Goal: Find specific page/section: Find specific page/section

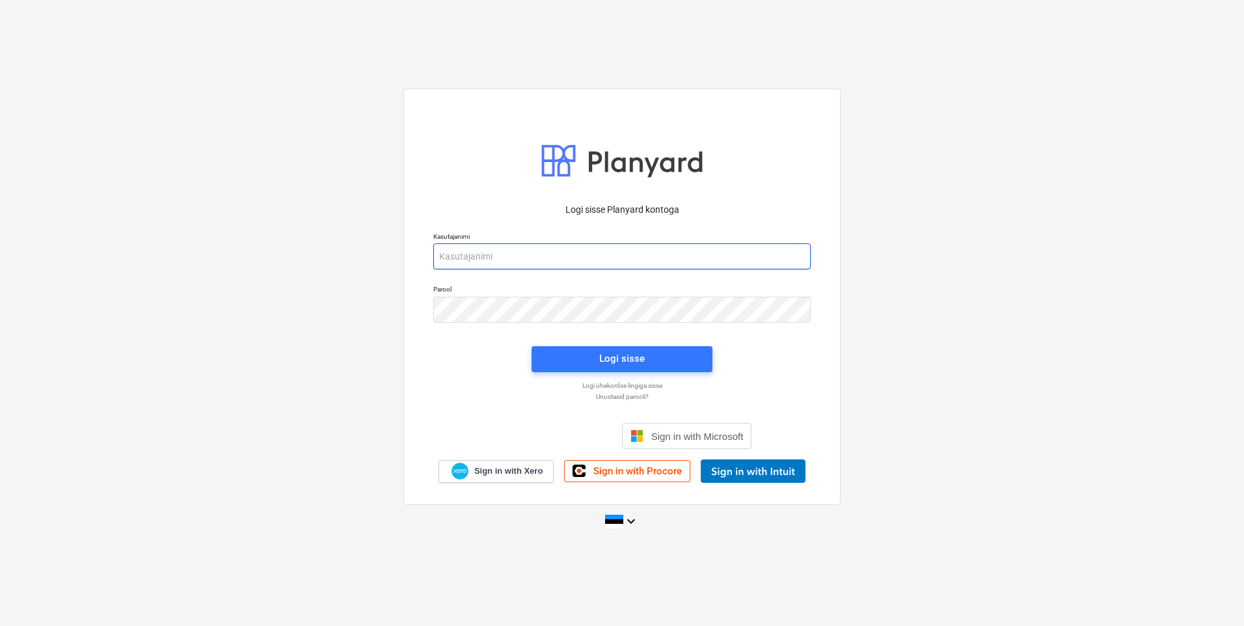
click at [580, 253] on input "email" at bounding box center [621, 256] width 377 height 26
type input "[EMAIL_ADDRESS][DOMAIN_NAME]"
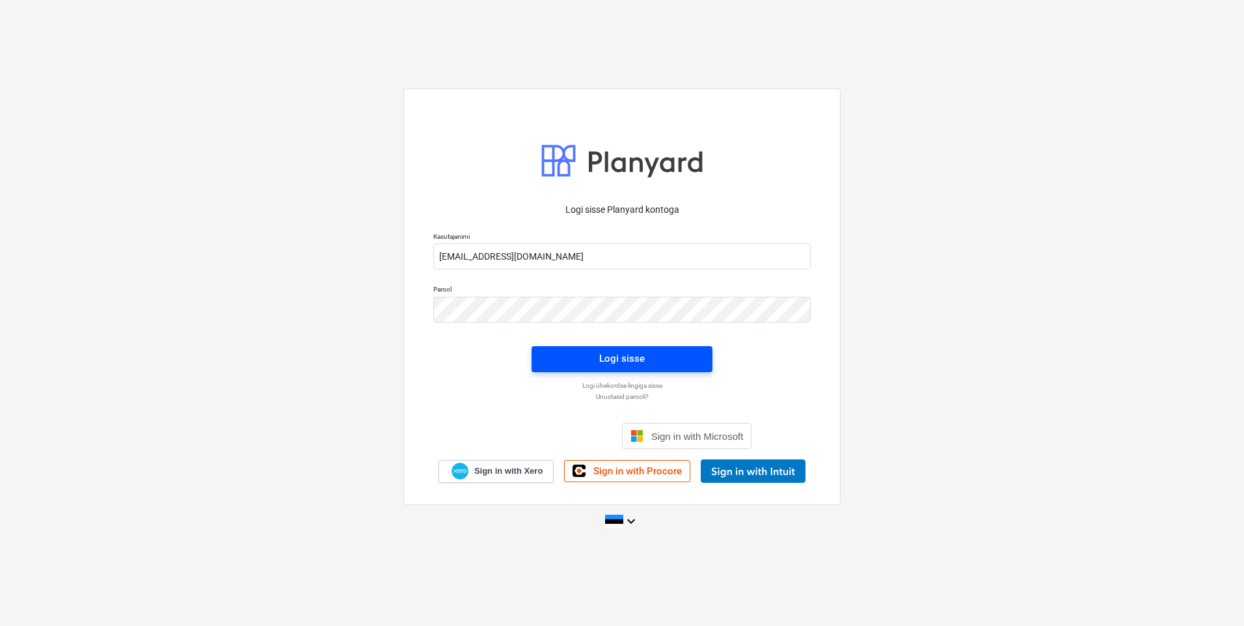
click at [663, 360] on span "Logi sisse" at bounding box center [622, 358] width 150 height 17
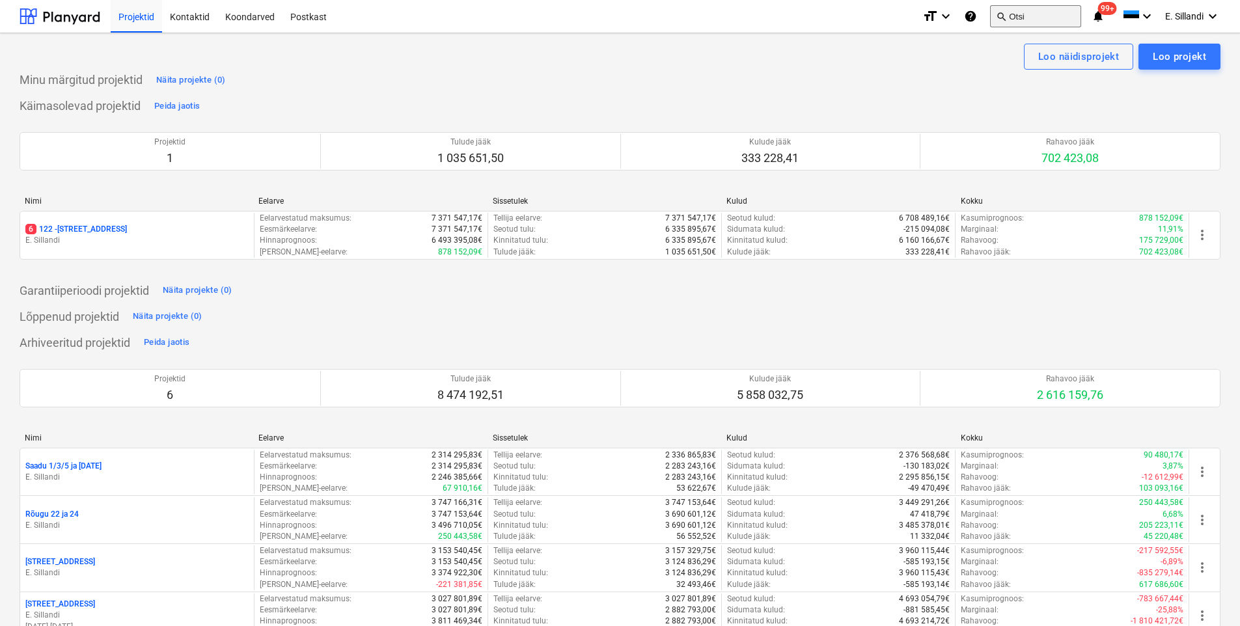
click at [1029, 14] on button "search Otsi" at bounding box center [1035, 16] width 91 height 22
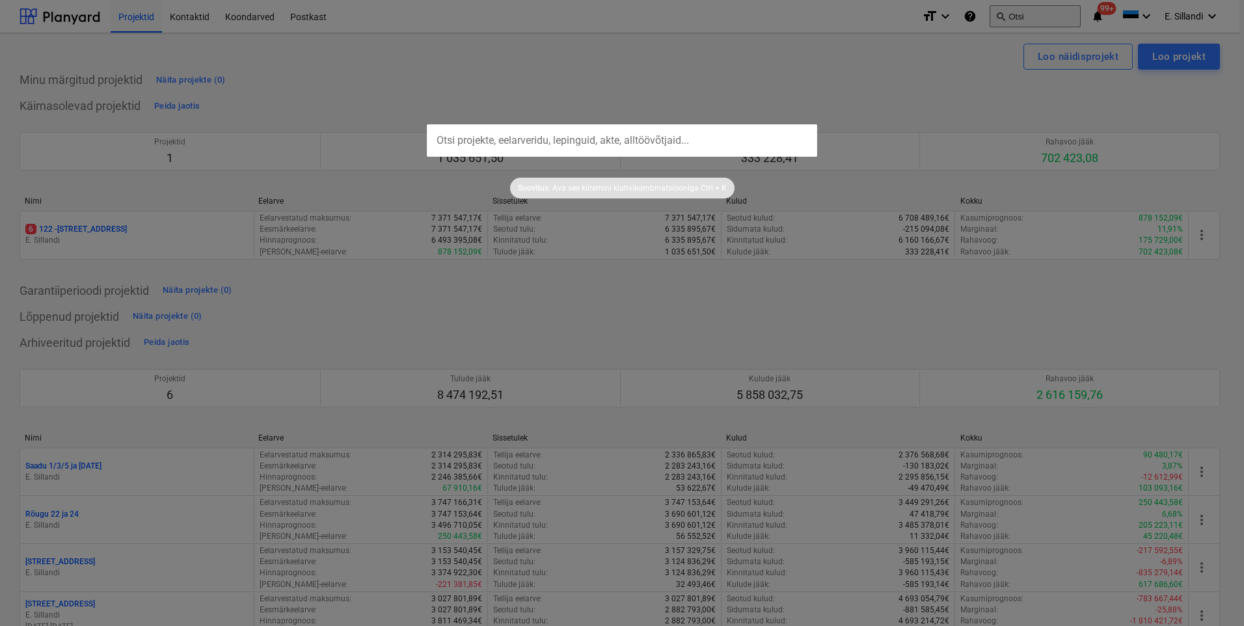
type input "g"
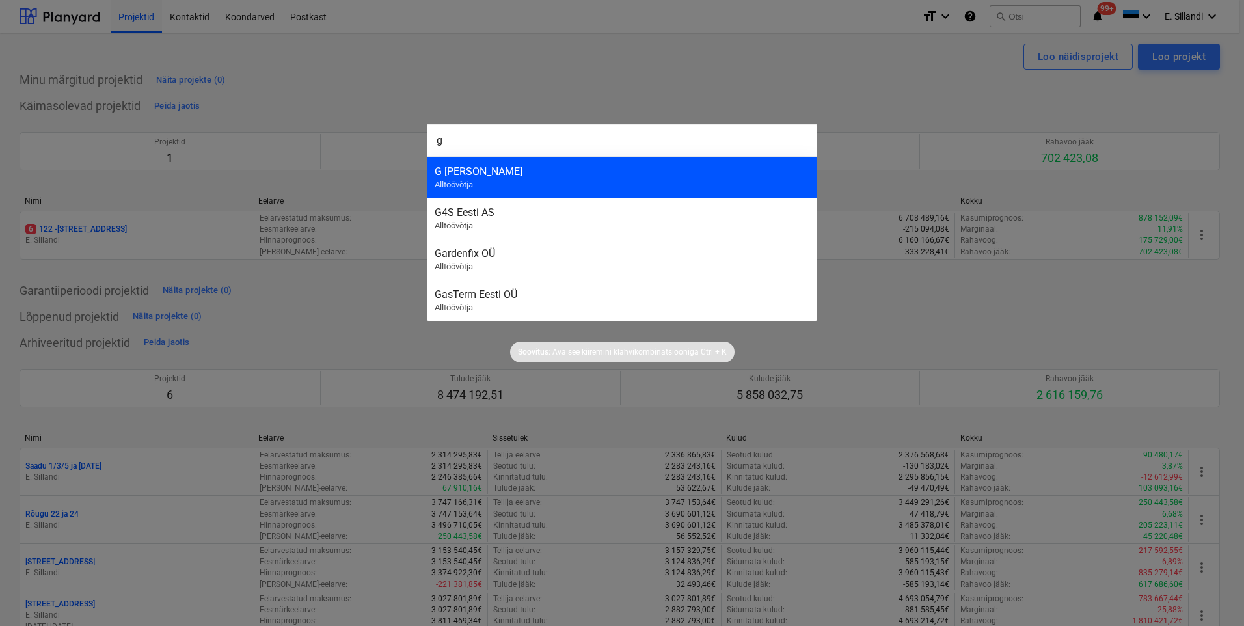
click at [509, 176] on div "G [PERSON_NAME]" at bounding box center [622, 171] width 375 height 12
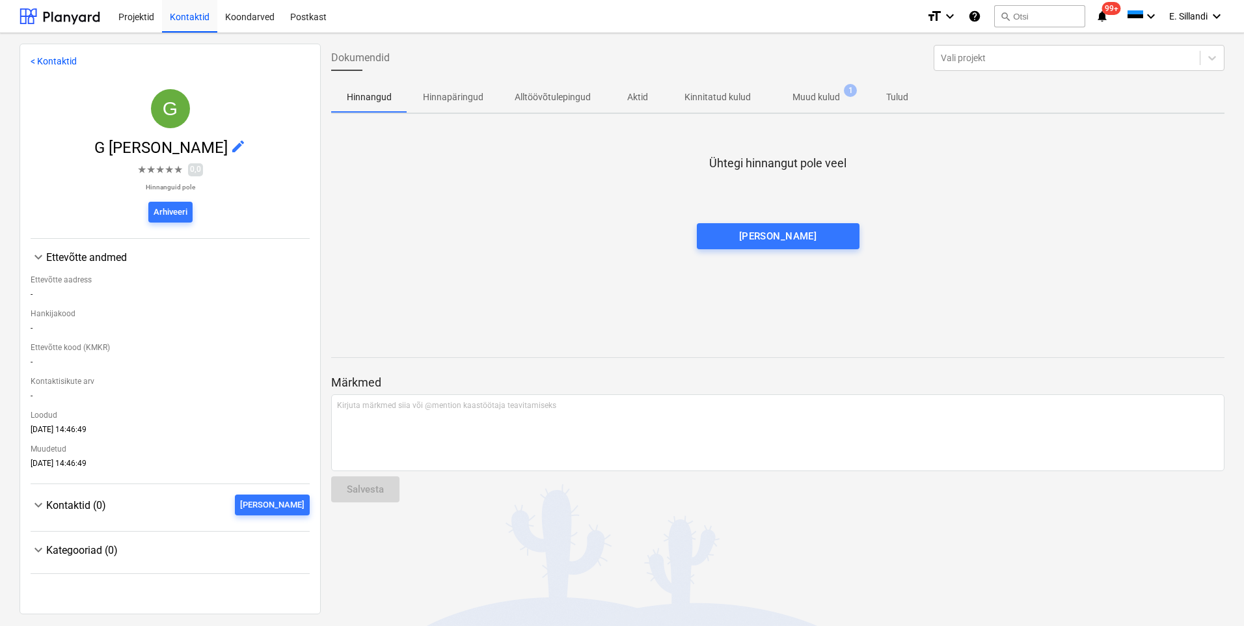
click at [820, 97] on p "Muud kulud" at bounding box center [817, 97] width 48 height 14
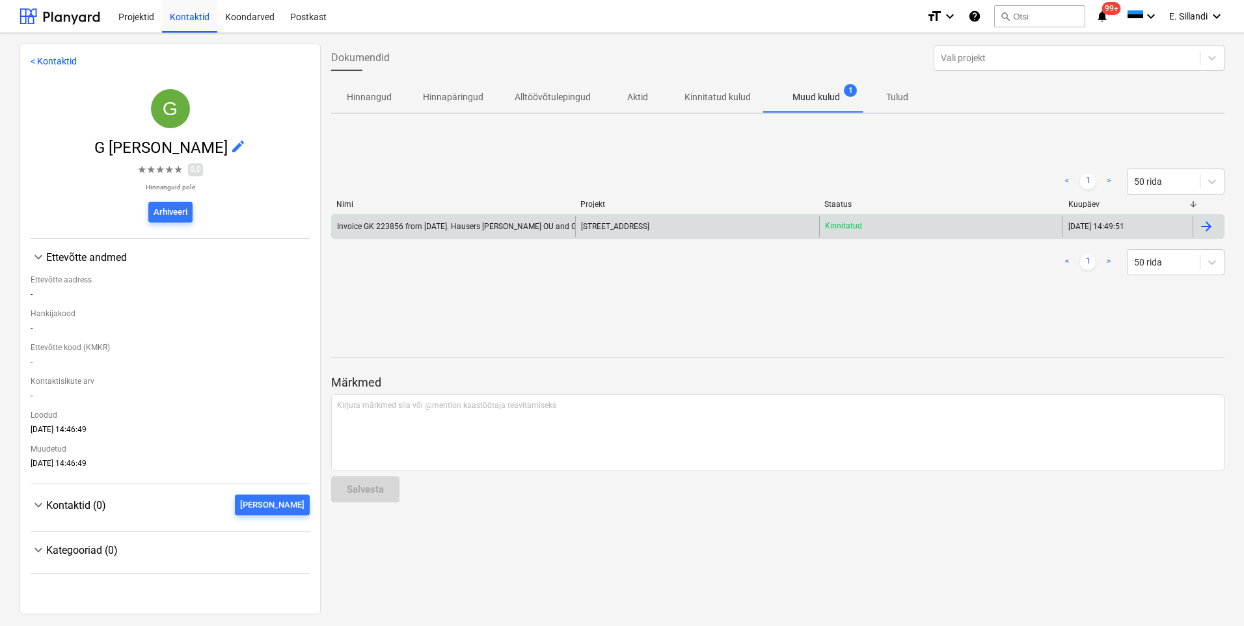
click at [526, 223] on div "Invoice GK 223856 from [DATE]. Hausers [PERSON_NAME] OU and G [PERSON_NAME] SIA…" at bounding box center [501, 226] width 328 height 9
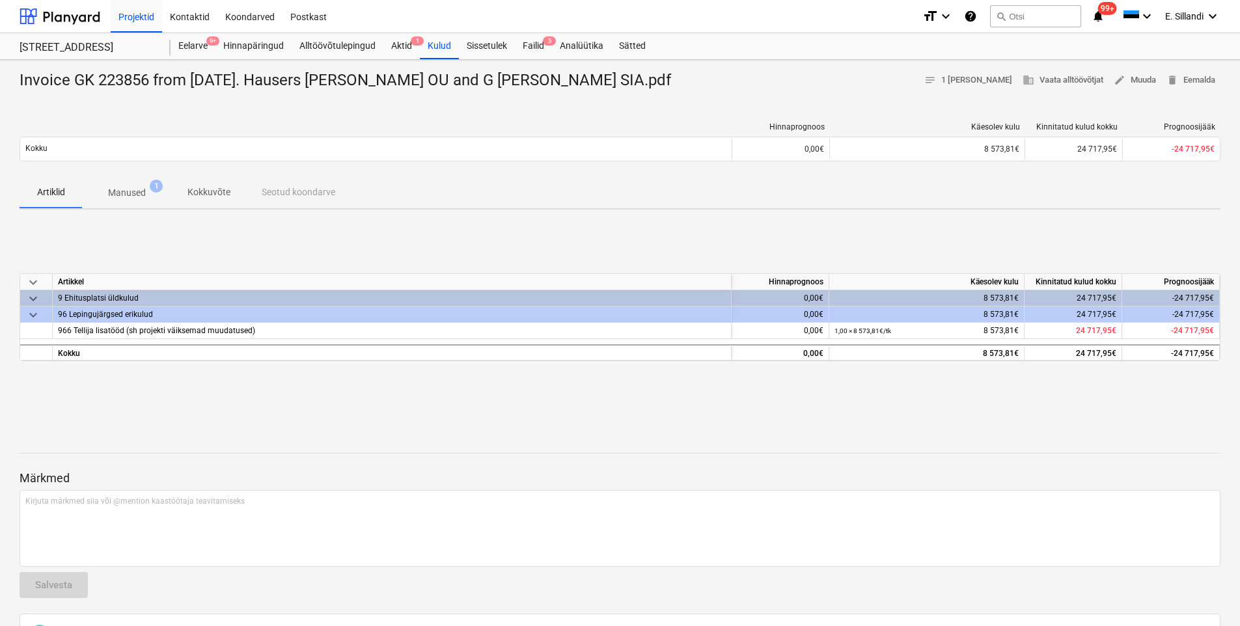
click at [137, 187] on p "Manused" at bounding box center [127, 193] width 38 height 14
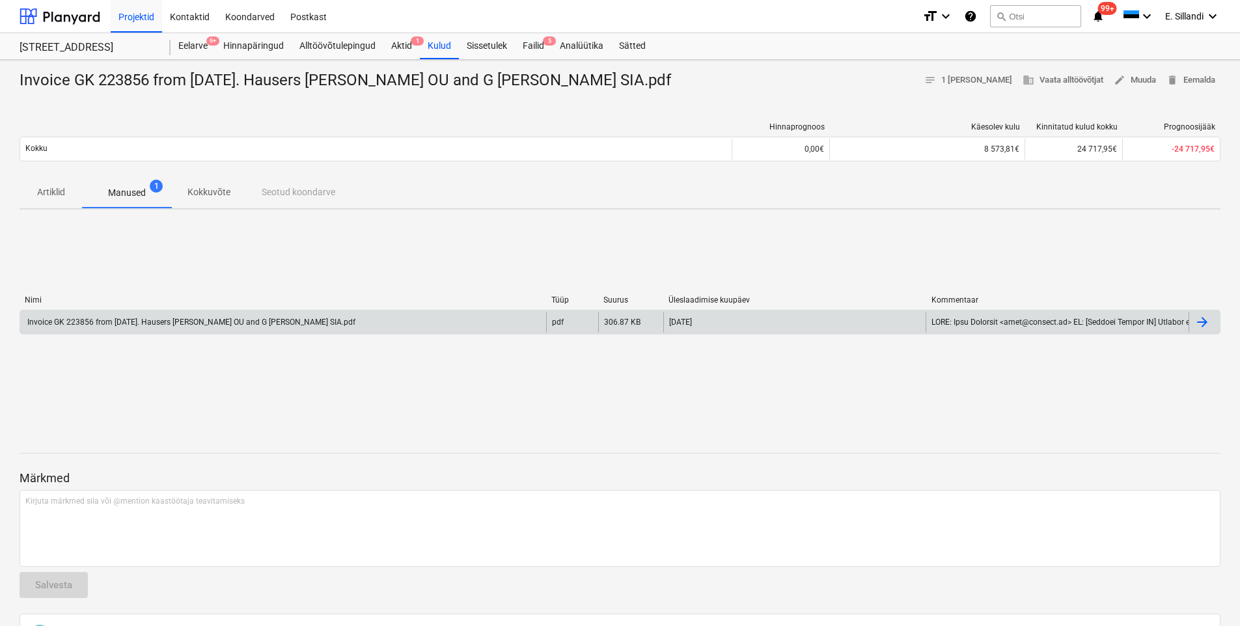
click at [104, 327] on div "Invoice GK 223856 from [DATE]. Hausers [PERSON_NAME] OU and G [PERSON_NAME] SIA…" at bounding box center [283, 322] width 526 height 21
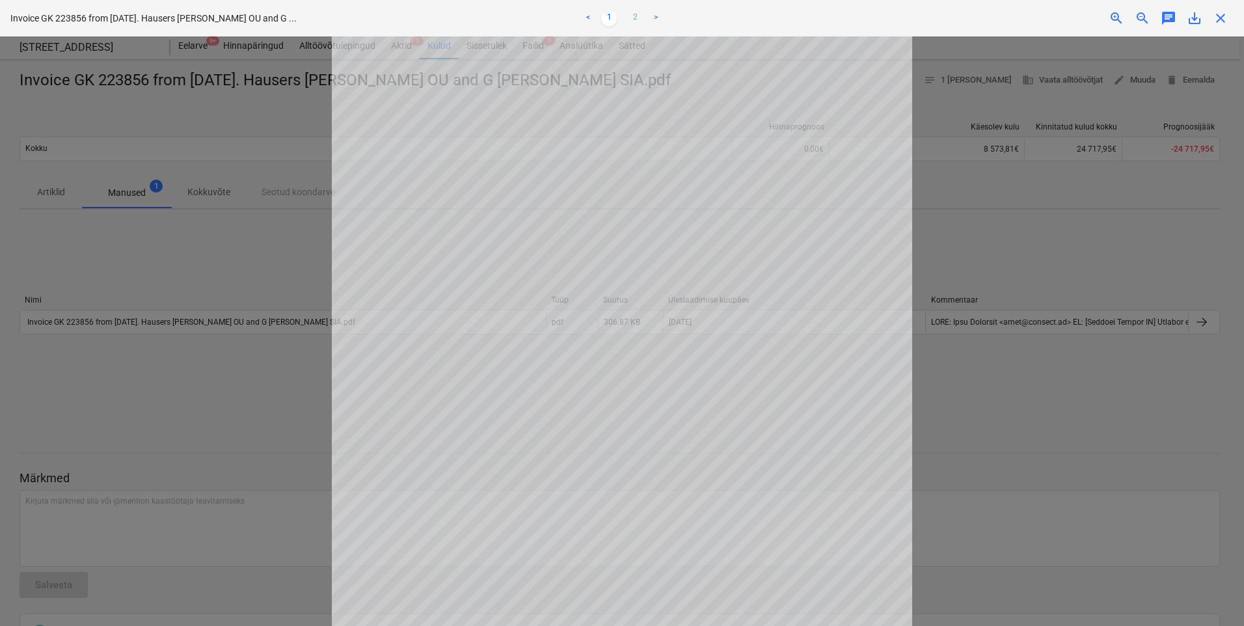
click at [632, 19] on link "2" at bounding box center [635, 18] width 16 height 16
click at [612, 16] on link "1" at bounding box center [609, 18] width 16 height 16
click at [252, 245] on div at bounding box center [622, 331] width 1244 height 590
click at [636, 16] on link "2" at bounding box center [635, 18] width 16 height 16
click at [612, 15] on link "1" at bounding box center [609, 18] width 16 height 16
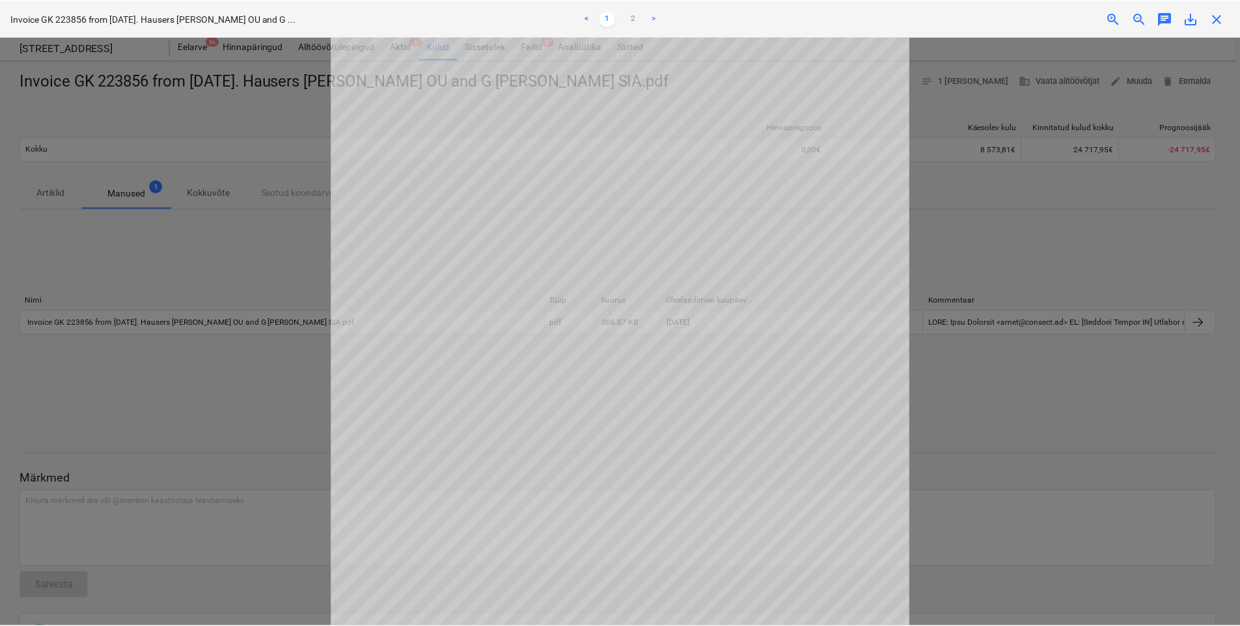
scroll to position [235, 0]
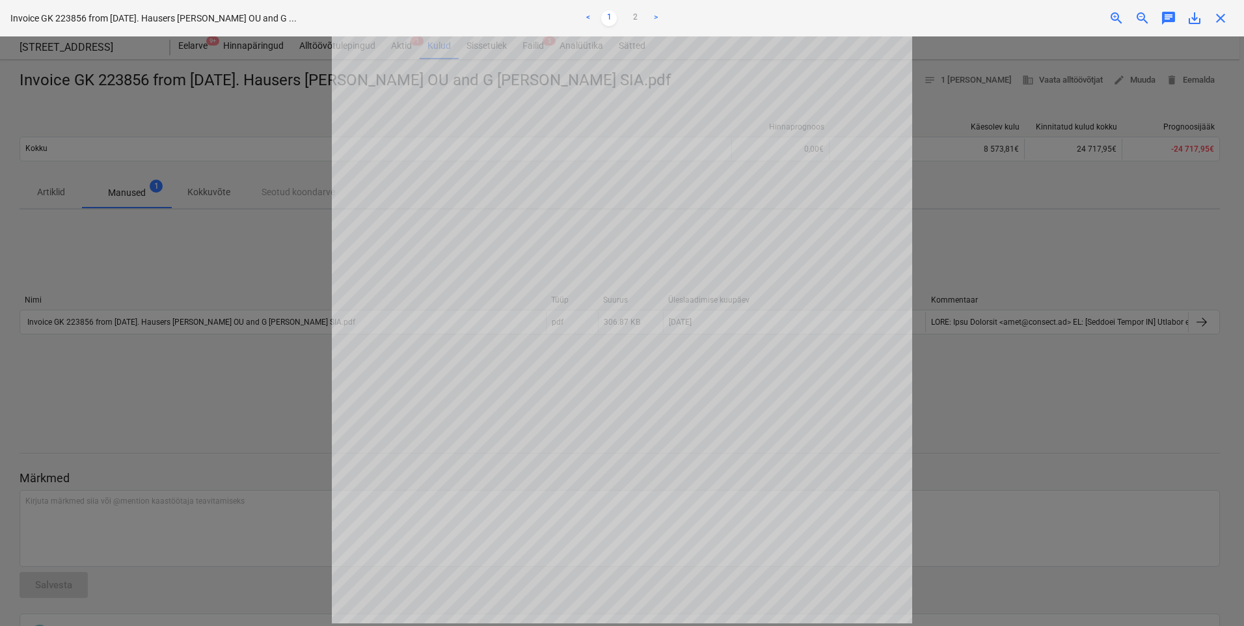
click at [251, 359] on div at bounding box center [622, 331] width 1244 height 590
click at [1218, 15] on span "close" at bounding box center [1221, 18] width 16 height 16
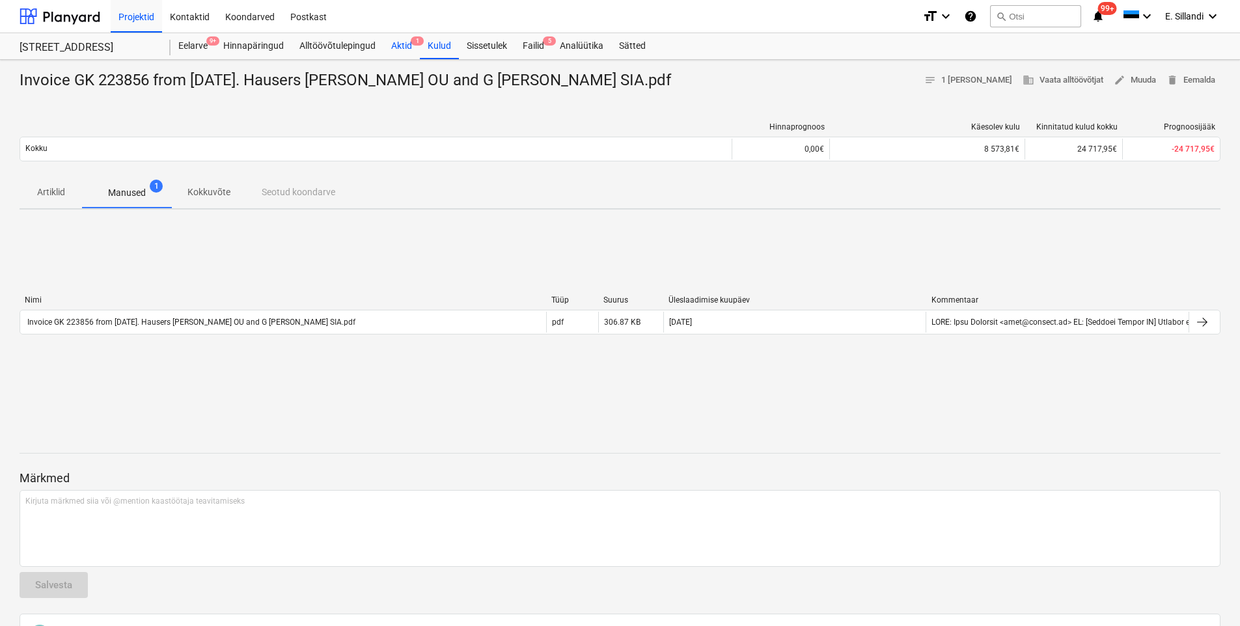
click at [384, 46] on div "Aktid 1" at bounding box center [401, 46] width 36 height 26
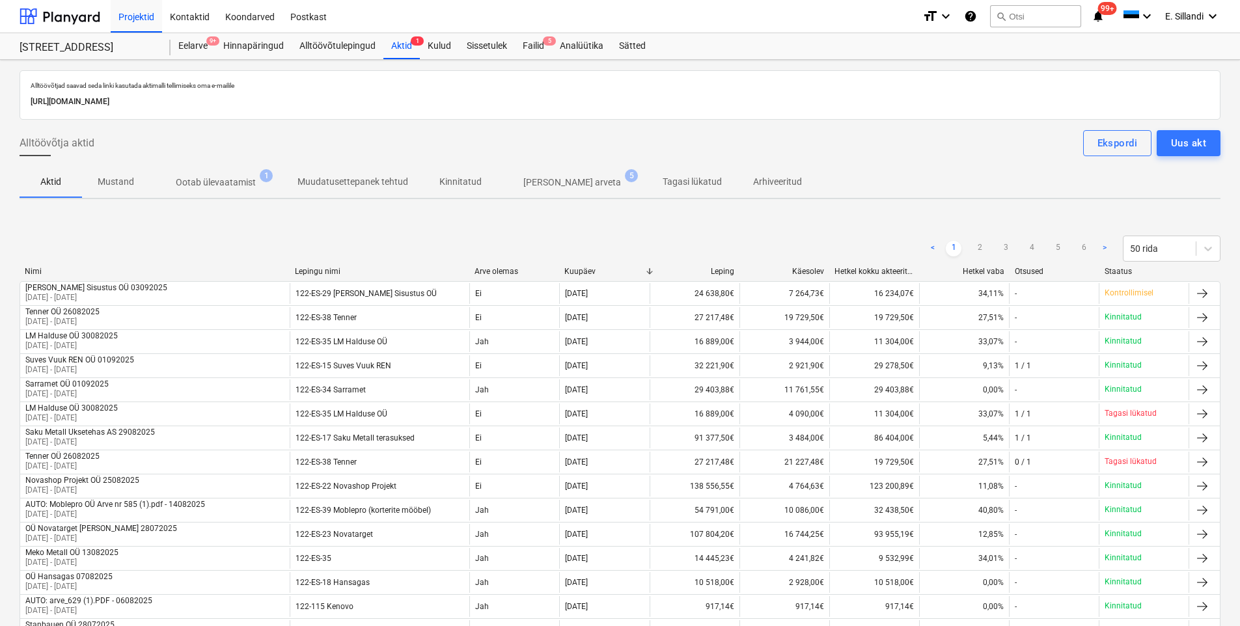
click at [201, 180] on p "Ootab ülevaatamist" at bounding box center [216, 183] width 80 height 14
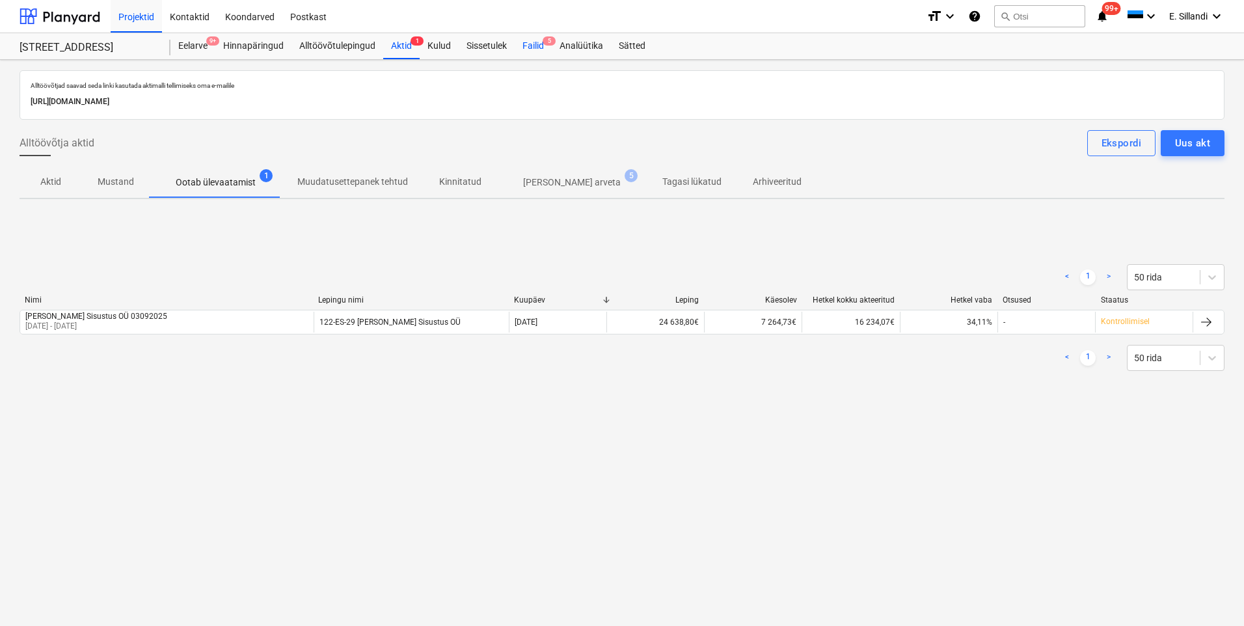
click at [541, 46] on div "Failid 5" at bounding box center [533, 46] width 37 height 26
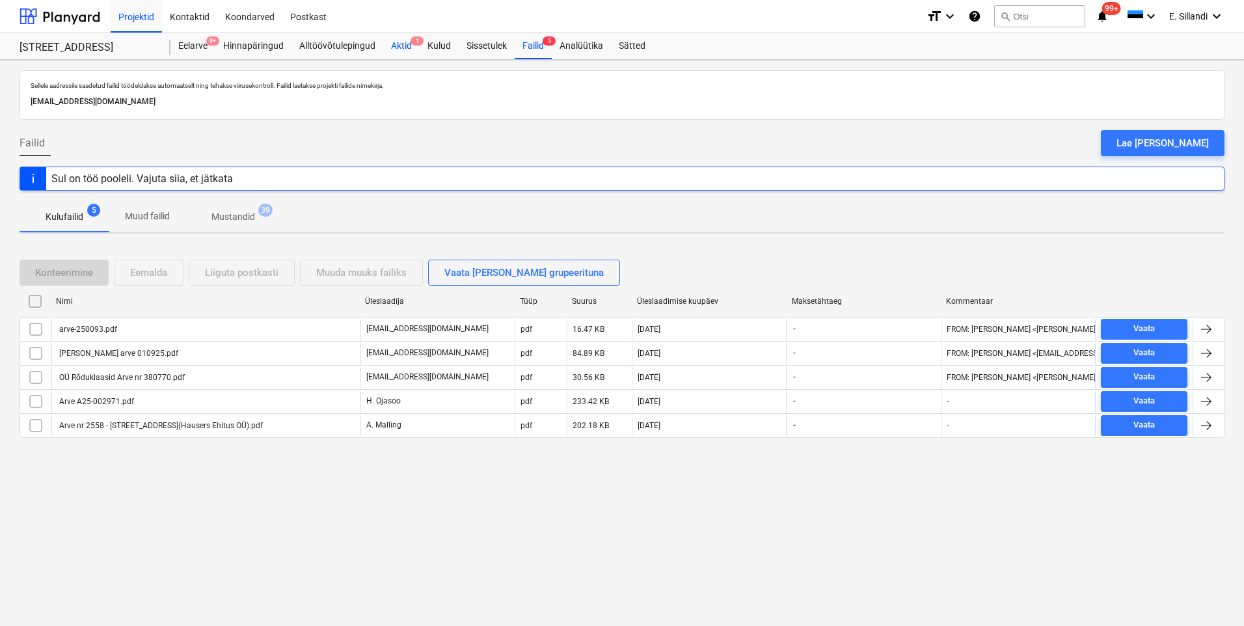
click at [392, 46] on div "Aktid 1" at bounding box center [401, 46] width 36 height 26
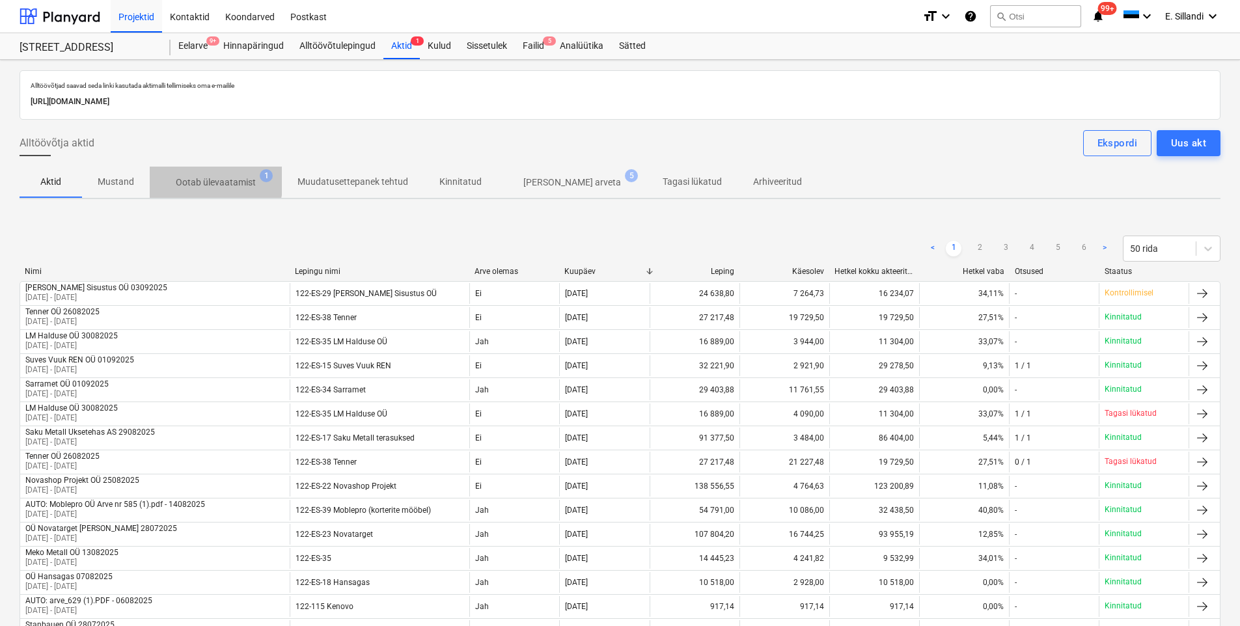
click at [204, 181] on p "Ootab ülevaatamist" at bounding box center [216, 183] width 80 height 14
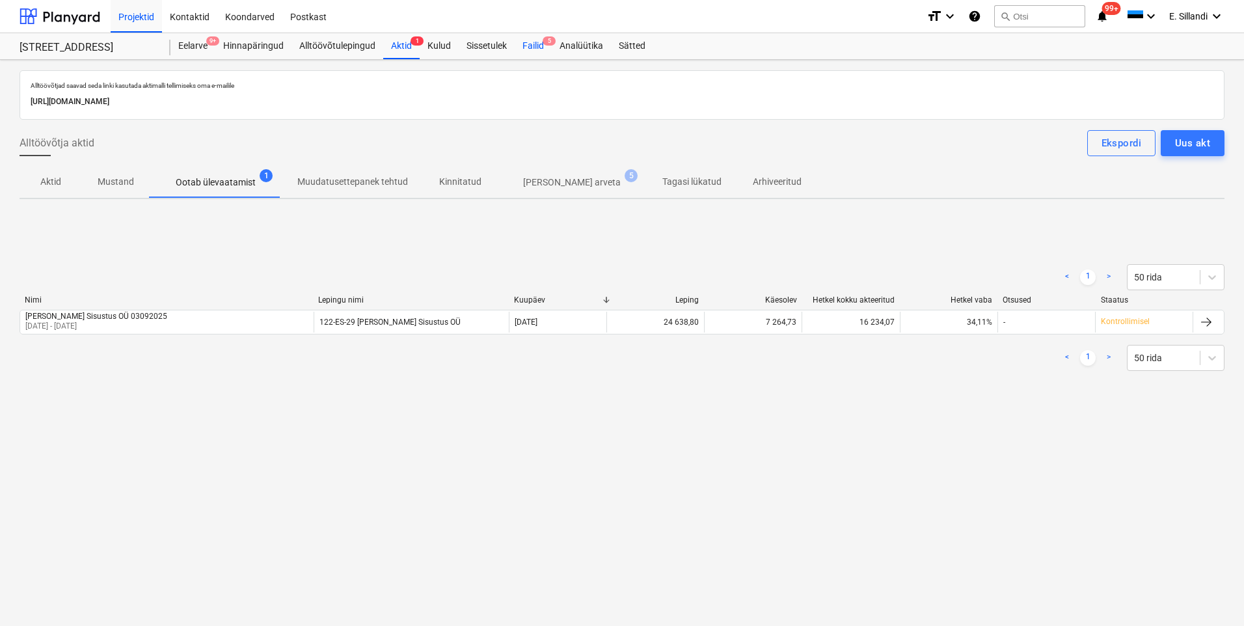
click at [530, 49] on div "Failid 5" at bounding box center [533, 46] width 37 height 26
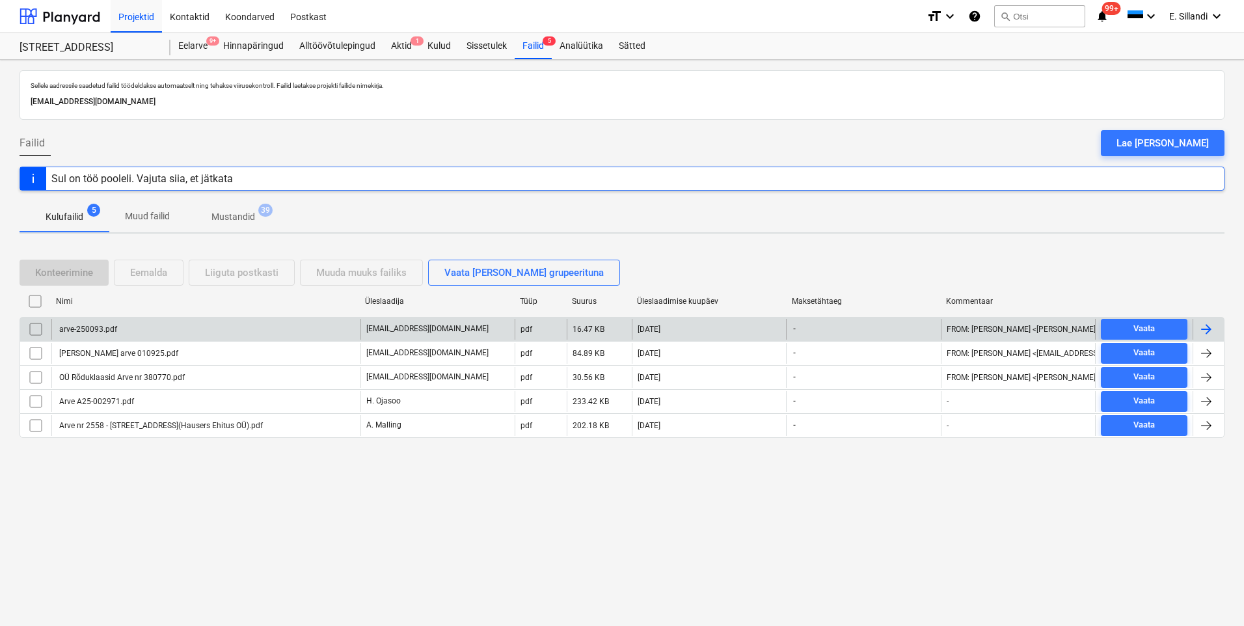
click at [150, 331] on div "arve-250093.pdf" at bounding box center [205, 329] width 309 height 21
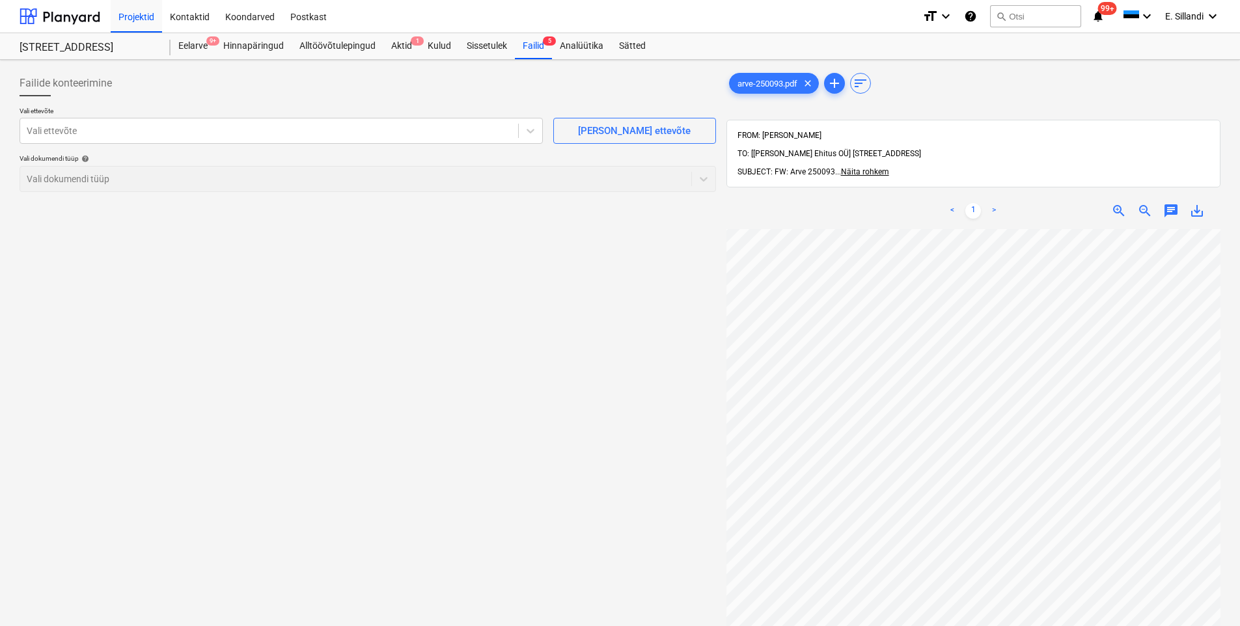
scroll to position [64, 15]
click at [1025, 12] on button "search Otsi" at bounding box center [1035, 16] width 91 height 22
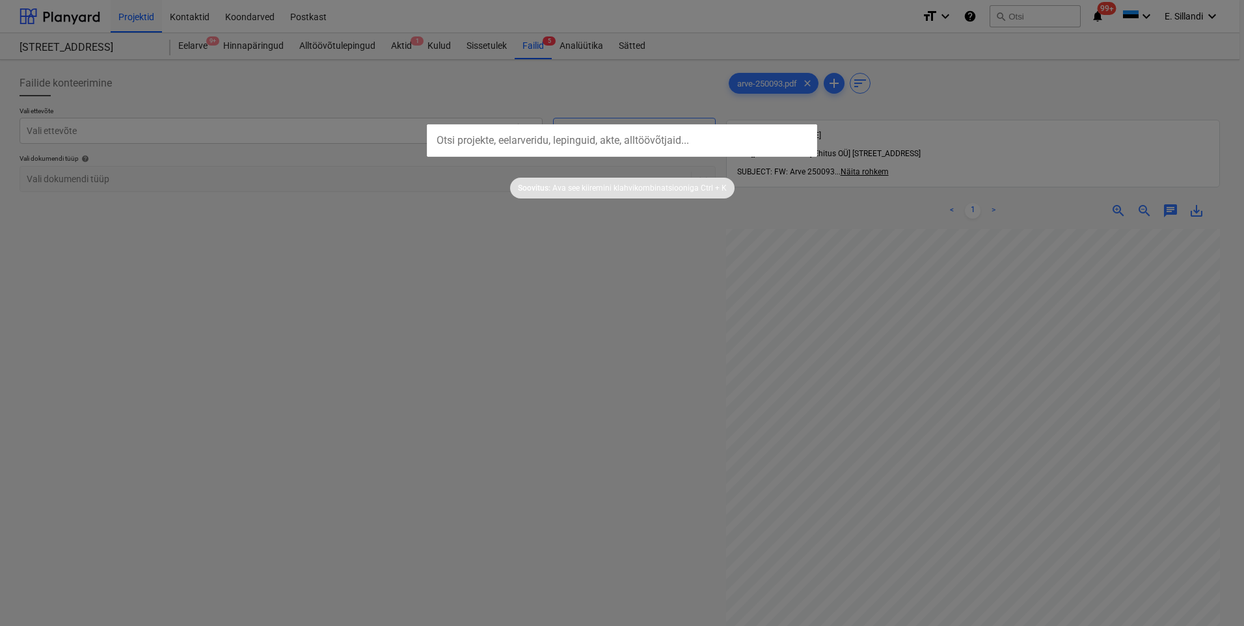
click at [1025, 16] on div at bounding box center [622, 313] width 1244 height 626
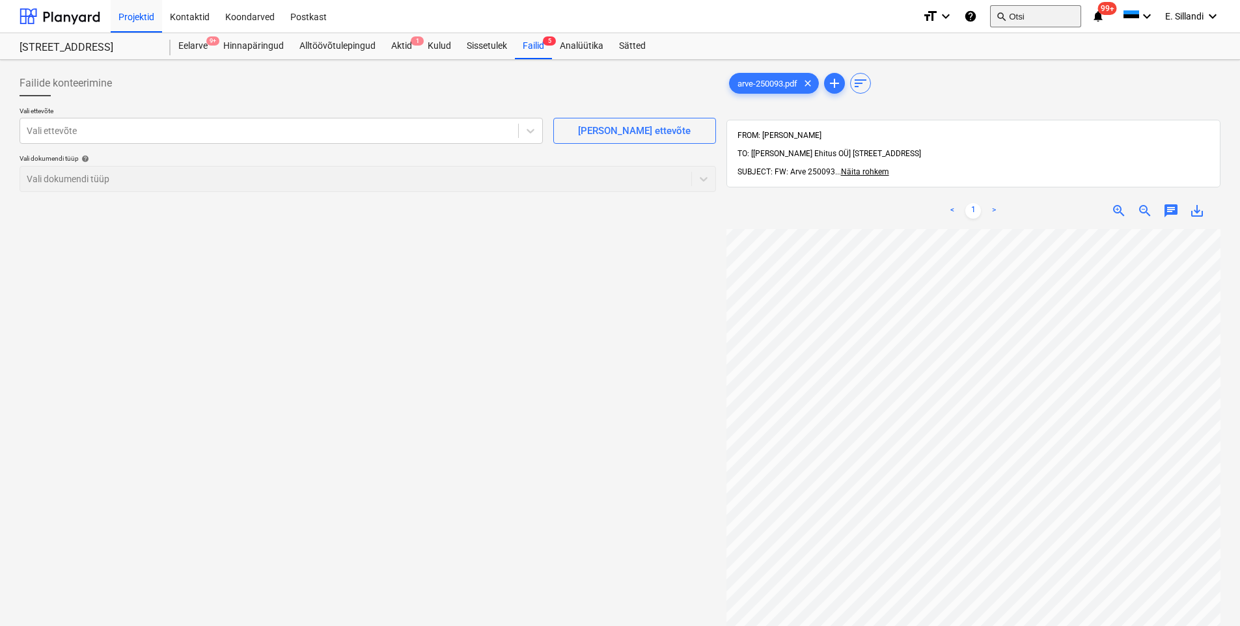
click at [1026, 17] on button "search Otsi" at bounding box center [1035, 16] width 91 height 22
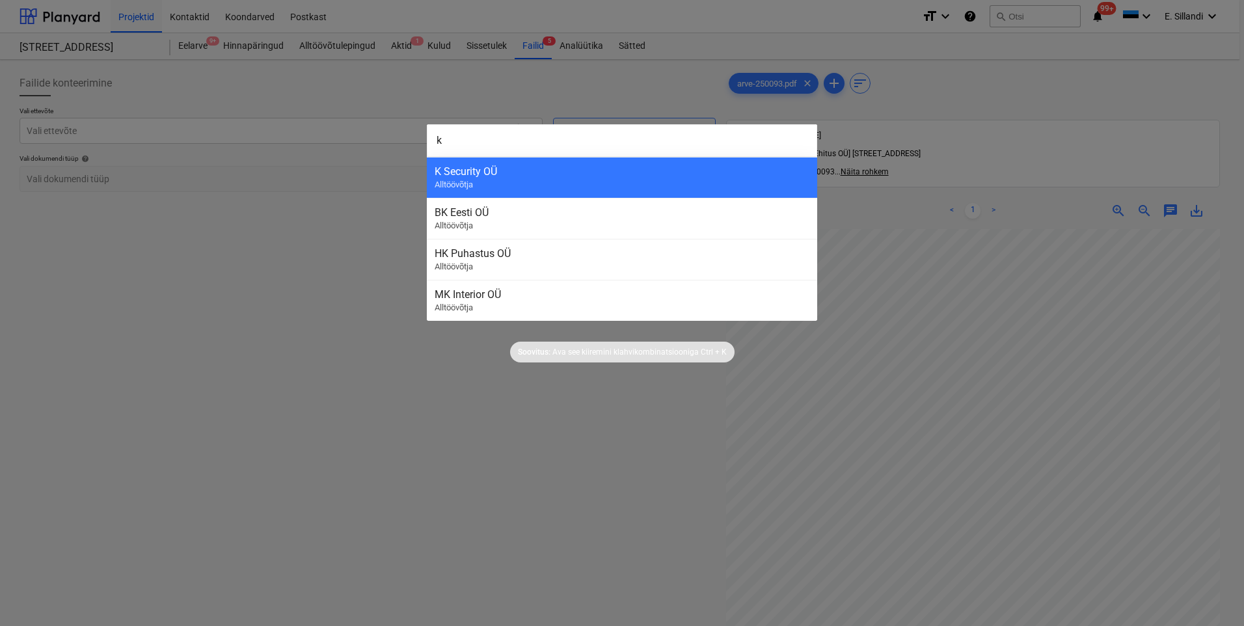
type input "k"
type input "g"
click at [46, 10] on div at bounding box center [622, 313] width 1244 height 626
